Goal: Find specific page/section: Find specific page/section

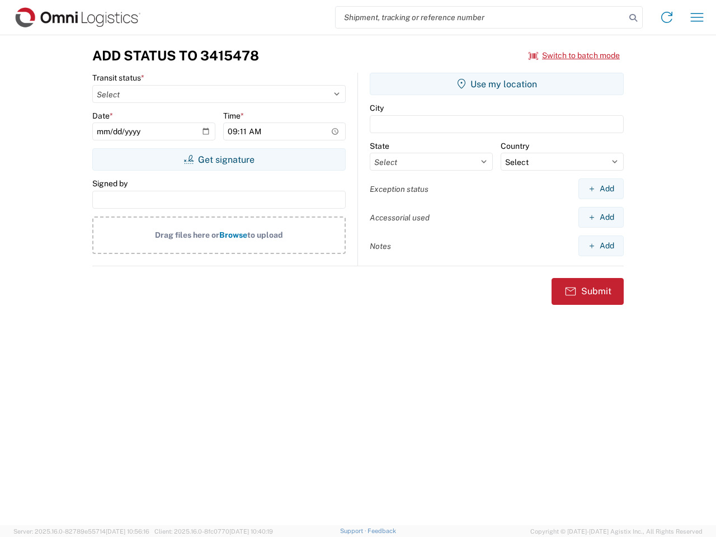
click at [480, 17] on input "search" at bounding box center [481, 17] width 290 height 21
click at [633, 18] on icon at bounding box center [633, 18] width 16 height 16
click at [667, 17] on icon at bounding box center [667, 17] width 18 height 18
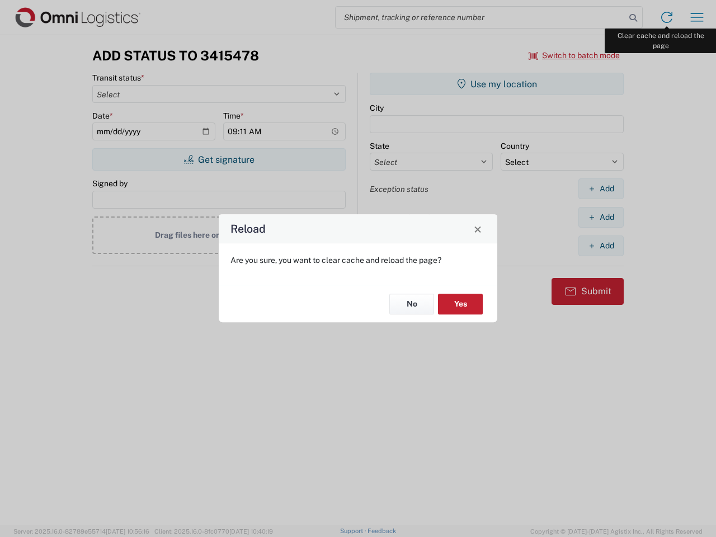
click at [697, 17] on div "Reload Are you sure, you want to clear cache and reload the page? No Yes" at bounding box center [358, 268] width 716 height 537
click at [574, 55] on div "Reload Are you sure, you want to clear cache and reload the page? No Yes" at bounding box center [358, 268] width 716 height 537
click at [219, 159] on div "Reload Are you sure, you want to clear cache and reload the page? No Yes" at bounding box center [358, 268] width 716 height 537
click at [497, 84] on div "Reload Are you sure, you want to clear cache and reload the page? No Yes" at bounding box center [358, 268] width 716 height 537
click at [601, 188] on div "Reload Are you sure, you want to clear cache and reload the page? No Yes" at bounding box center [358, 268] width 716 height 537
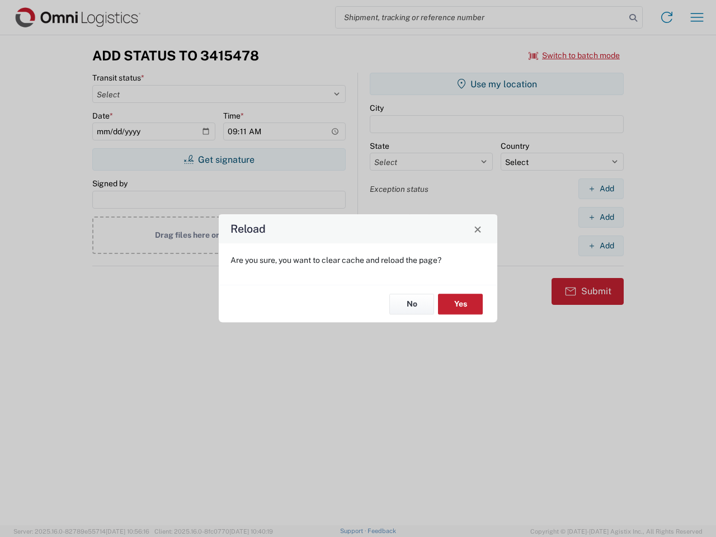
click at [601, 217] on div "Reload Are you sure, you want to clear cache and reload the page? No Yes" at bounding box center [358, 268] width 716 height 537
click at [601, 246] on div "Reload Are you sure, you want to clear cache and reload the page? No Yes" at bounding box center [358, 268] width 716 height 537
